Goal: Information Seeking & Learning: Learn about a topic

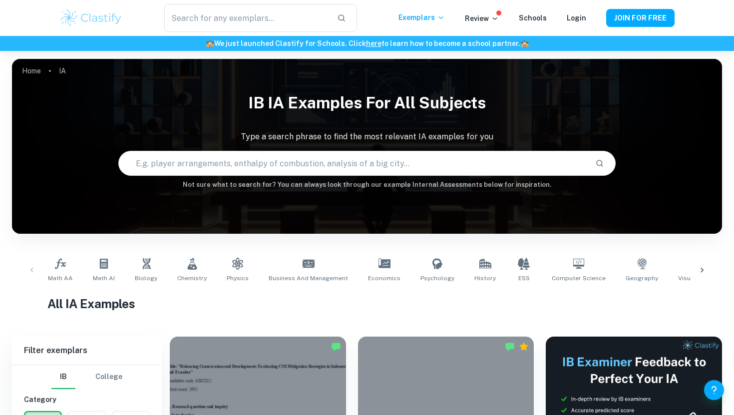
click at [200, 163] on input "text" at bounding box center [353, 163] width 468 height 28
type input "badminton"
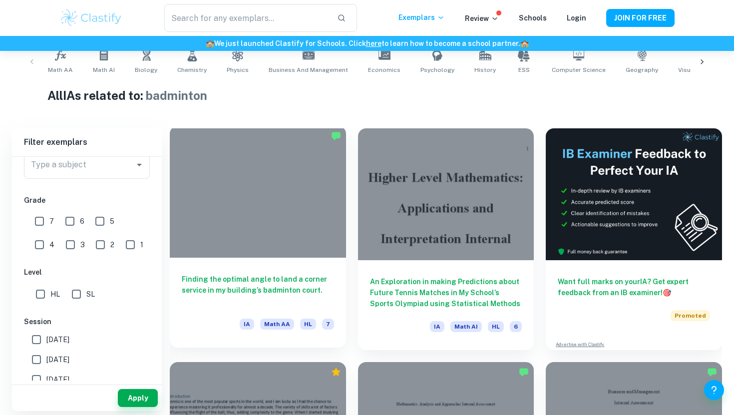
scroll to position [209, 0]
click at [205, 223] on div at bounding box center [258, 191] width 176 height 132
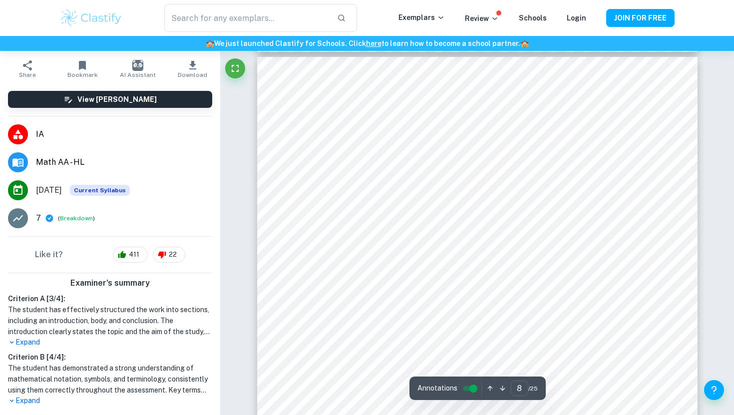
scroll to position [4631, 0]
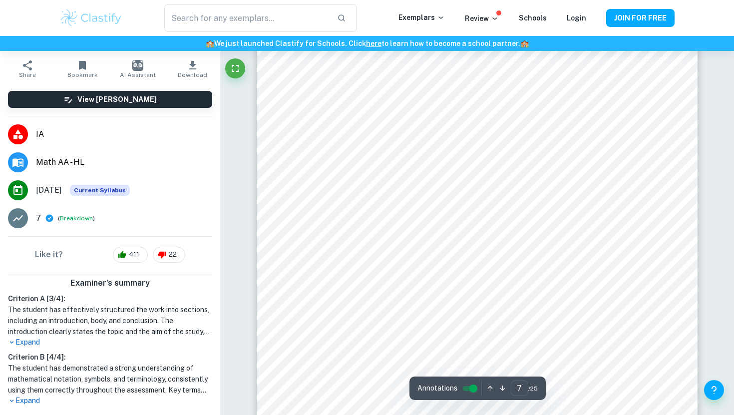
type input "6"
